Goal: Check status

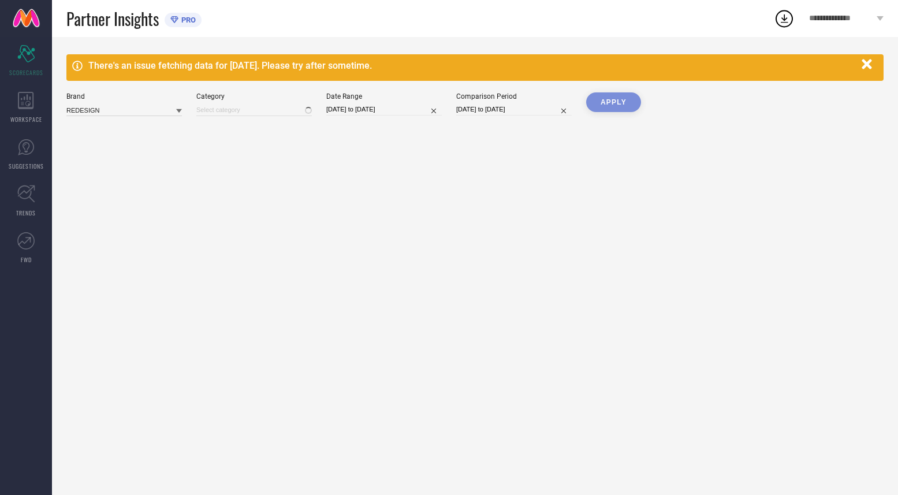
type input "All"
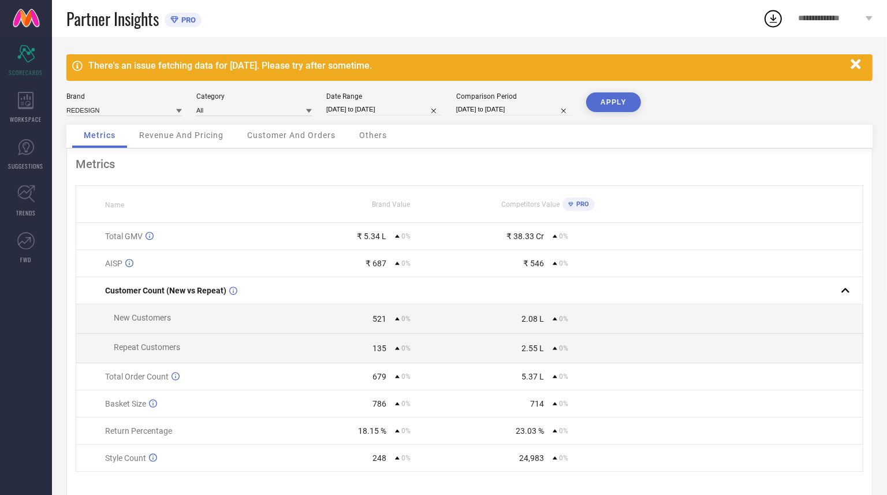
select select "6"
select select "2025"
select select "7"
select select "2025"
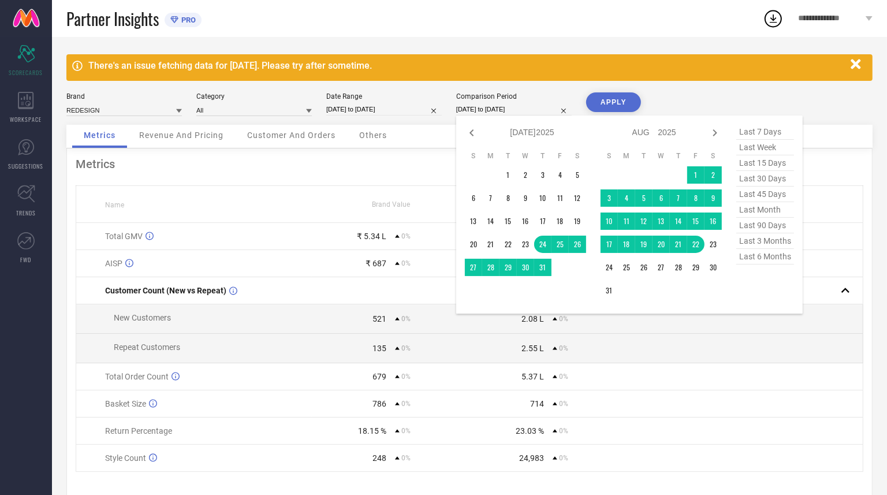
click at [494, 109] on input "24-07-2025 to 22-08-2025" at bounding box center [514, 109] width 116 height 12
click at [758, 163] on span "last 15 days" at bounding box center [765, 163] width 58 height 16
type input "23-08-2025 to 06-09-2025"
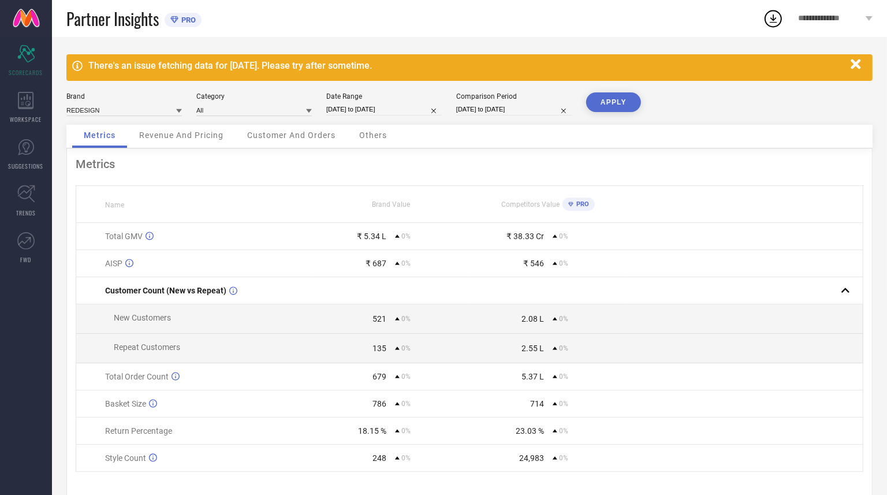
click at [610, 90] on div "There's an issue fetching data for 06 Sep 2025. Please try after sometime. Bran…" at bounding box center [469, 278] width 835 height 482
click at [612, 100] on button "APPLY" at bounding box center [613, 102] width 55 height 20
click at [392, 114] on input "24-07-2025 to 22-08-2025" at bounding box center [384, 109] width 116 height 12
select select "6"
select select "2025"
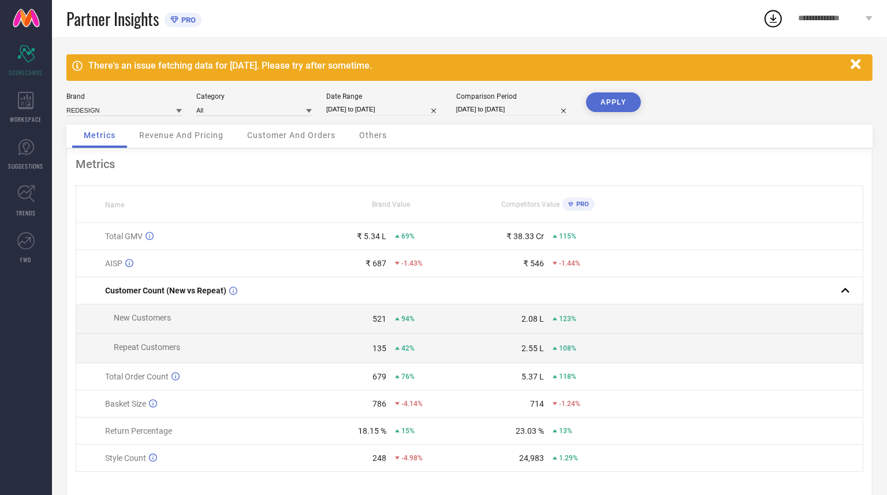
select select "7"
select select "2025"
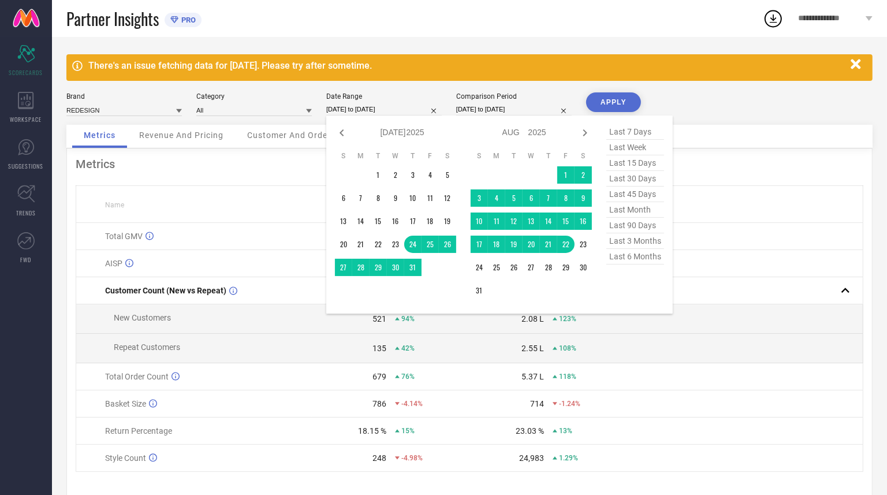
click at [620, 165] on span "last 15 days" at bounding box center [635, 163] width 58 height 16
type input "23-08-2025 to 06-09-2025"
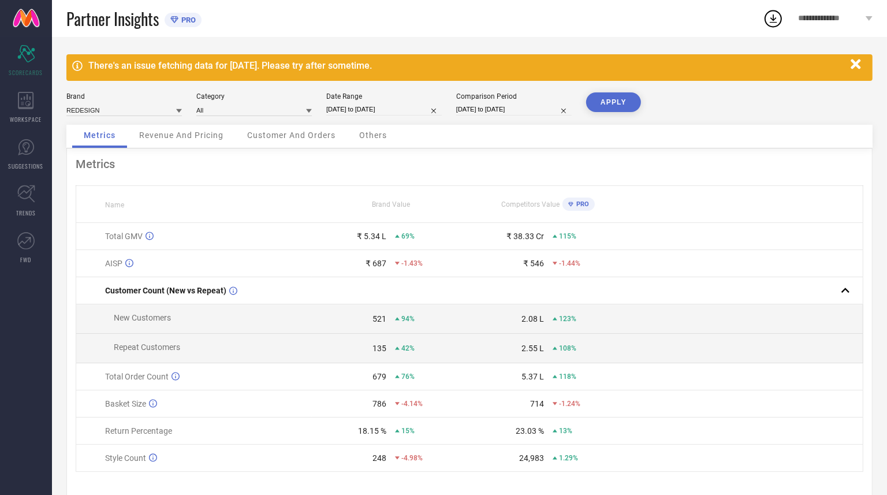
click at [613, 98] on button "APPLY" at bounding box center [613, 102] width 55 height 20
